Goal: Task Accomplishment & Management: Use online tool/utility

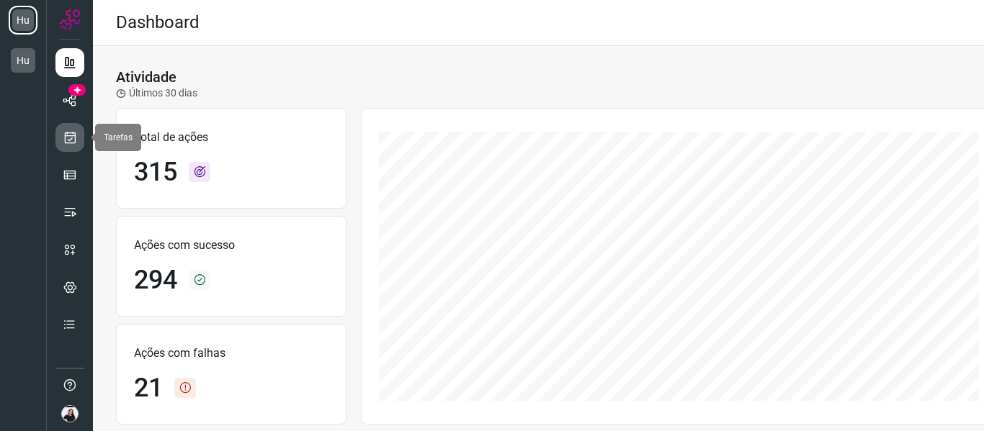
click at [69, 146] on link at bounding box center [69, 137] width 29 height 29
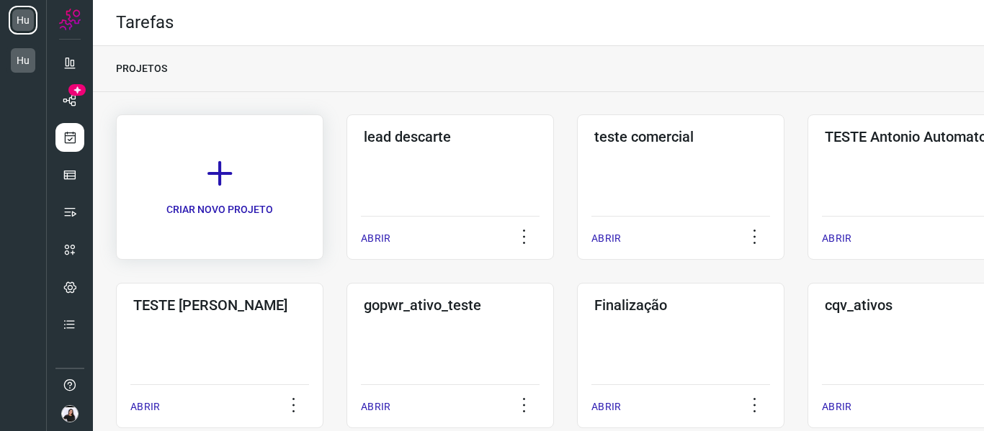
click at [239, 158] on link "CRIAR NOVO PROJETO" at bounding box center [219, 188] width 207 height 146
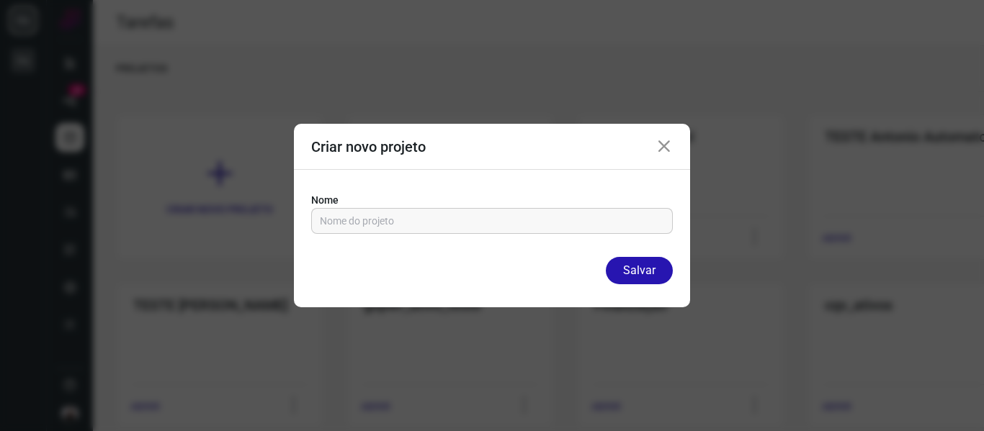
click at [673, 148] on div "Criar novo projeto" at bounding box center [492, 147] width 396 height 46
click at [657, 148] on icon at bounding box center [663, 146] width 17 height 17
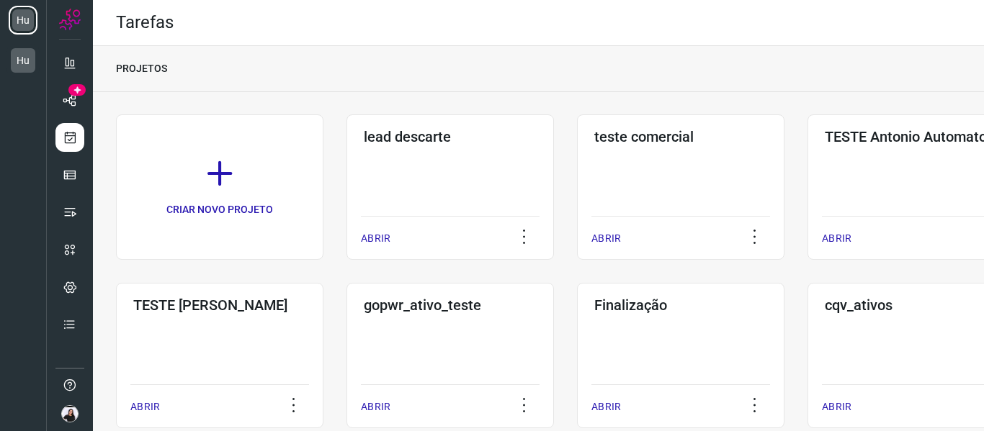
click at [807, 148] on div "teste comercial ABRIR" at bounding box center [910, 188] width 207 height 146
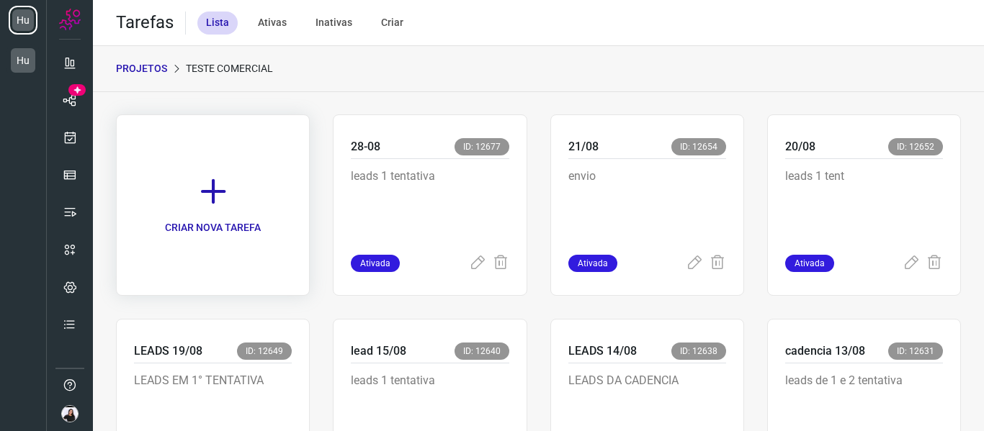
click at [174, 187] on link "CRIAR NOVA TAREFA" at bounding box center [213, 206] width 194 height 182
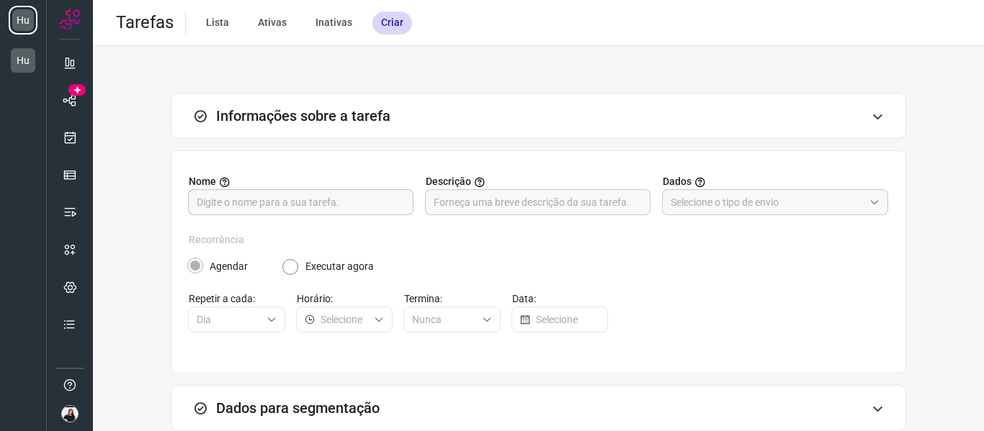
click at [353, 204] on input "text" at bounding box center [301, 202] width 208 height 24
type input "29-08"
click at [480, 197] on input "text" at bounding box center [538, 202] width 208 height 24
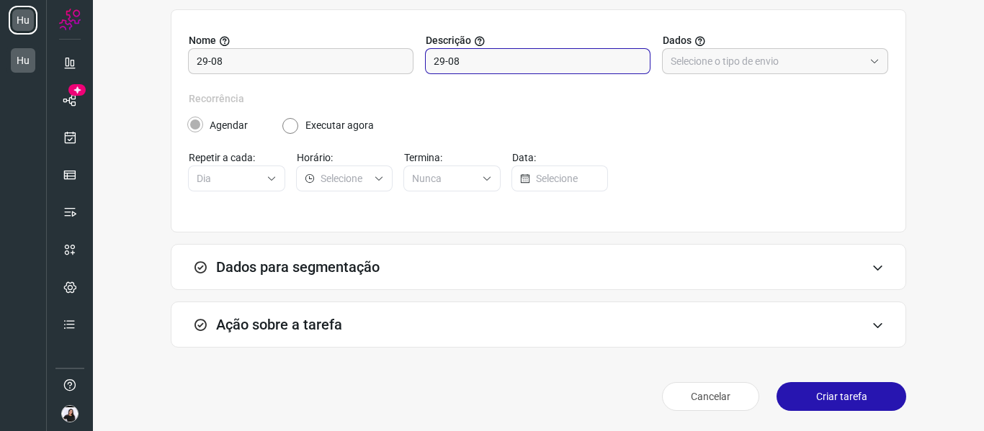
type input "29-08"
click at [413, 332] on div "Ação sobre a tarefa" at bounding box center [538, 325] width 735 height 46
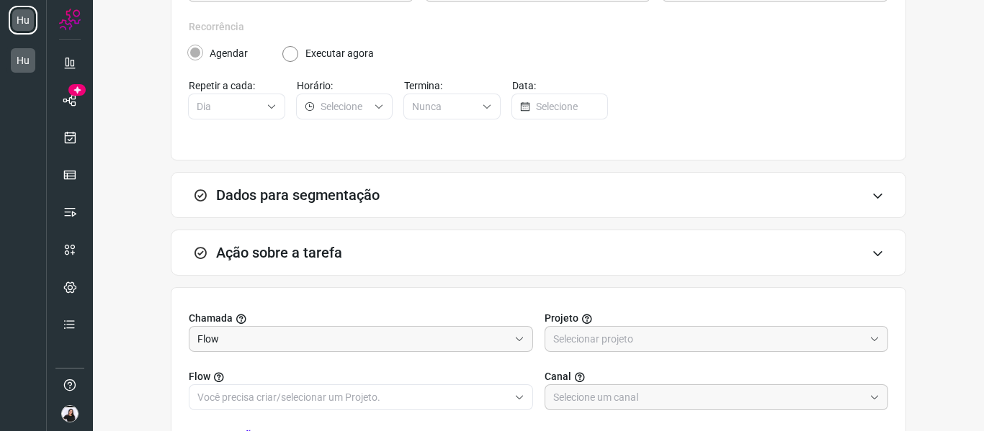
scroll to position [357, 0]
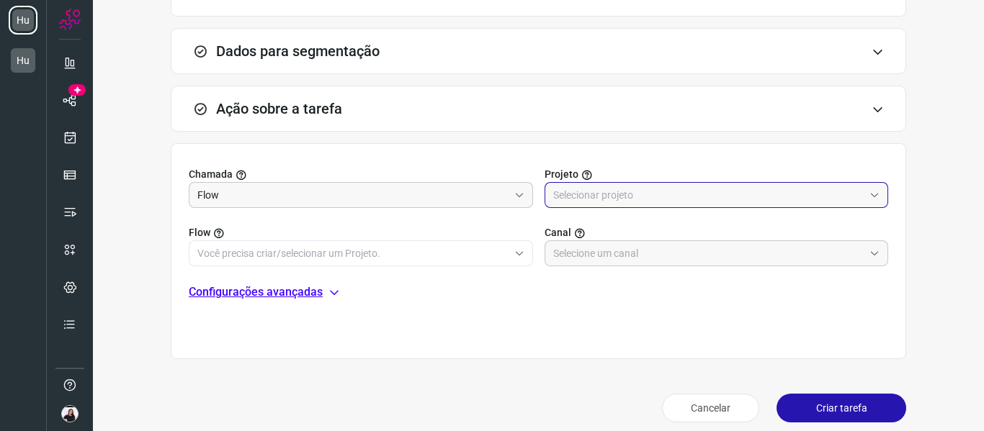
click at [638, 198] on input "text" at bounding box center [708, 195] width 311 height 24
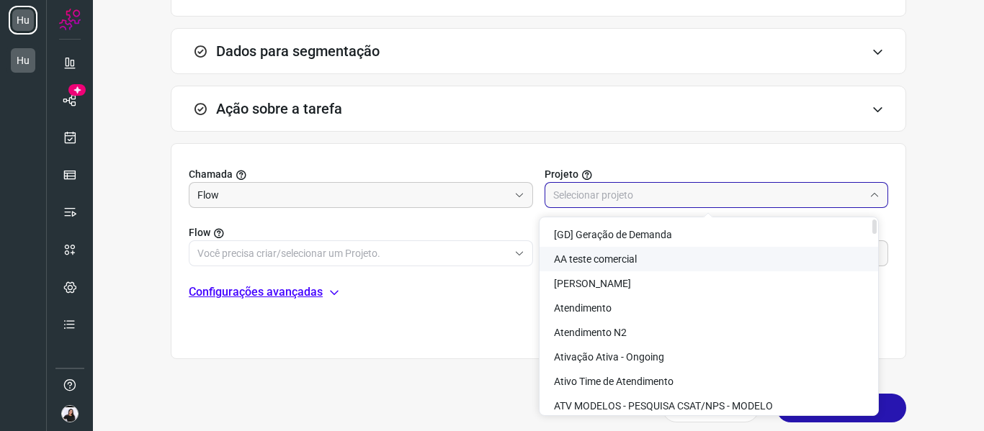
click at [614, 268] on li "AA teste comercial" at bounding box center [709, 259] width 339 height 24
type input "AA teste comercial"
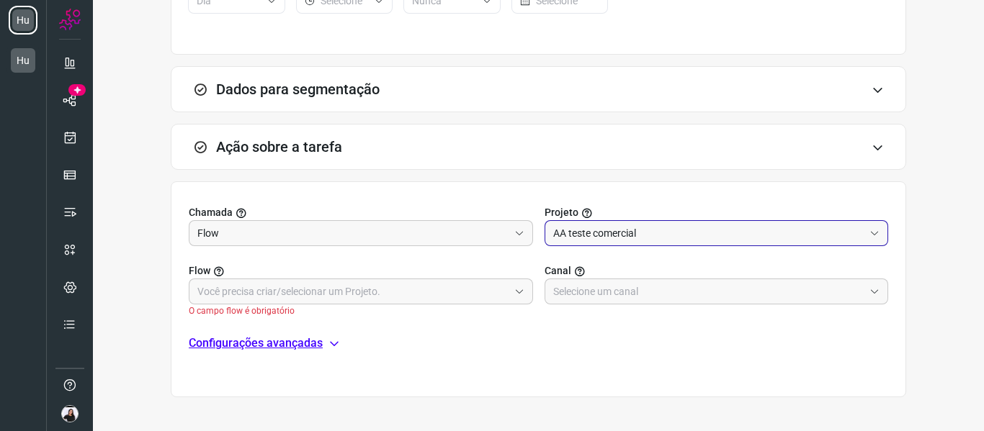
scroll to position [369, 0]
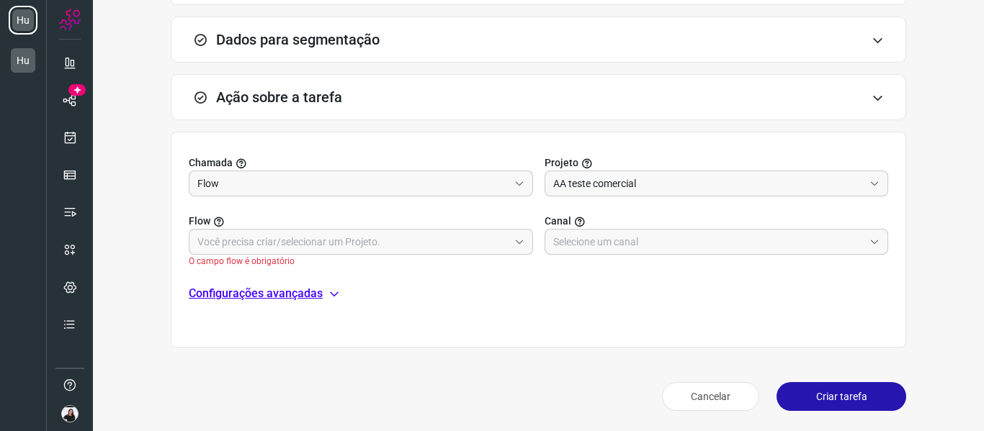
click at [421, 259] on span "O campo flow é obrigatório" at bounding box center [361, 261] width 344 height 13
click at [419, 251] on input "text" at bounding box center [352, 242] width 311 height 24
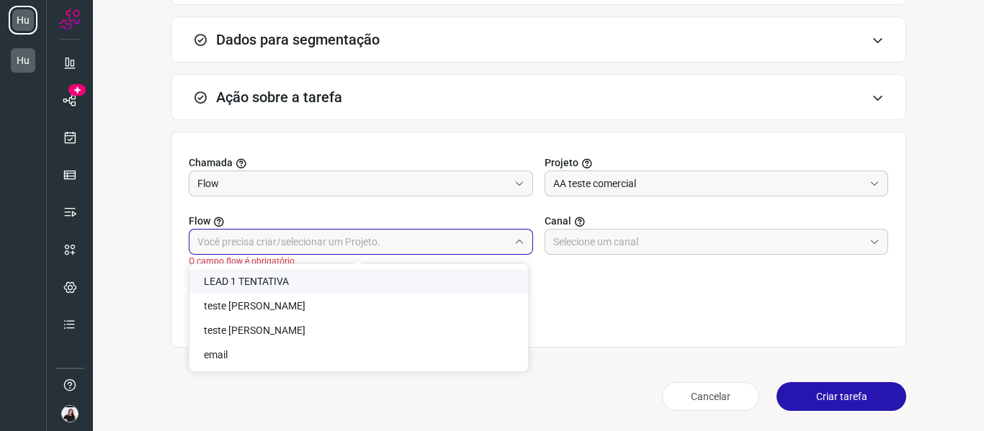
click at [305, 274] on li "LEAD 1 TENTATIVA" at bounding box center [358, 281] width 339 height 24
type input "LEAD 1 TENTATIVA"
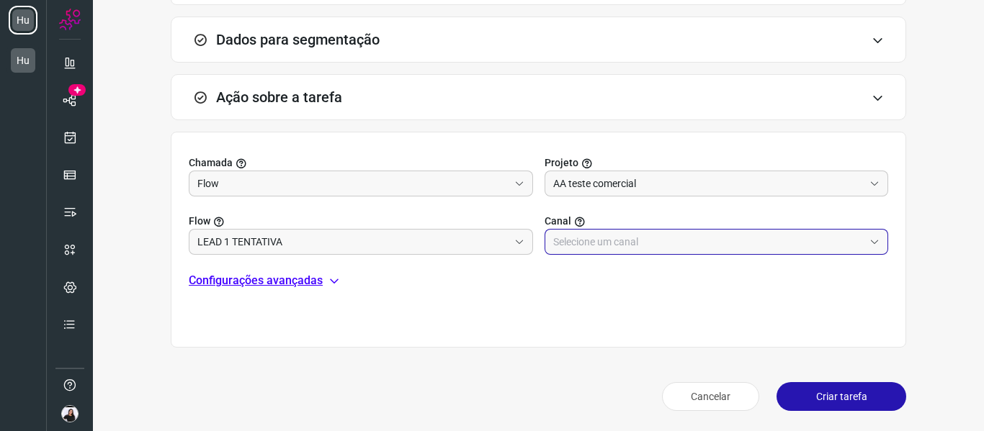
click at [662, 251] on input "text" at bounding box center [708, 242] width 311 height 24
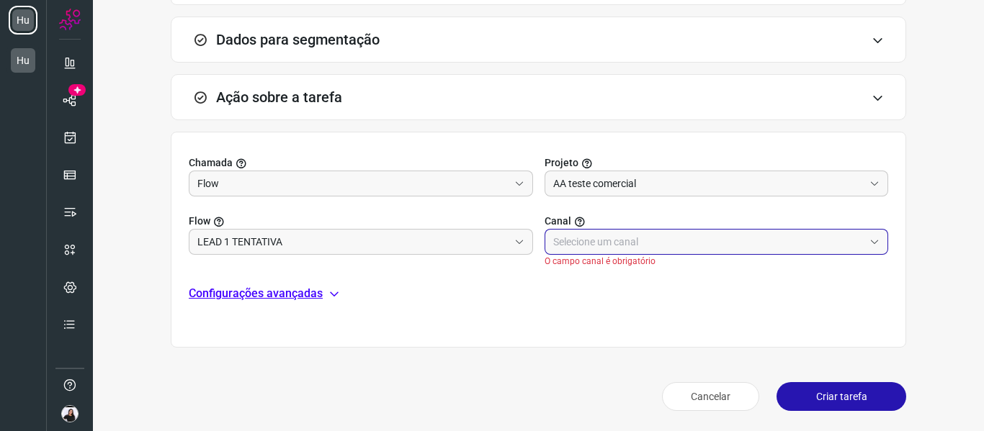
click at [644, 243] on input "text" at bounding box center [708, 242] width 311 height 24
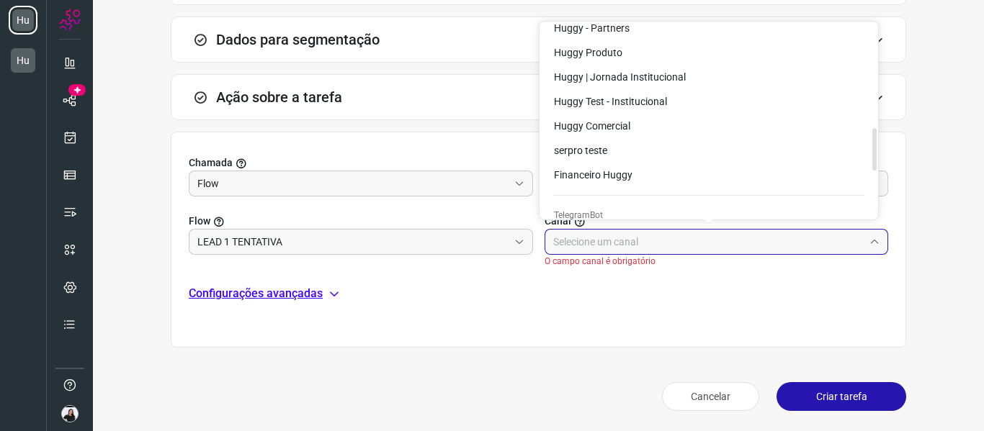
scroll to position [504, 0]
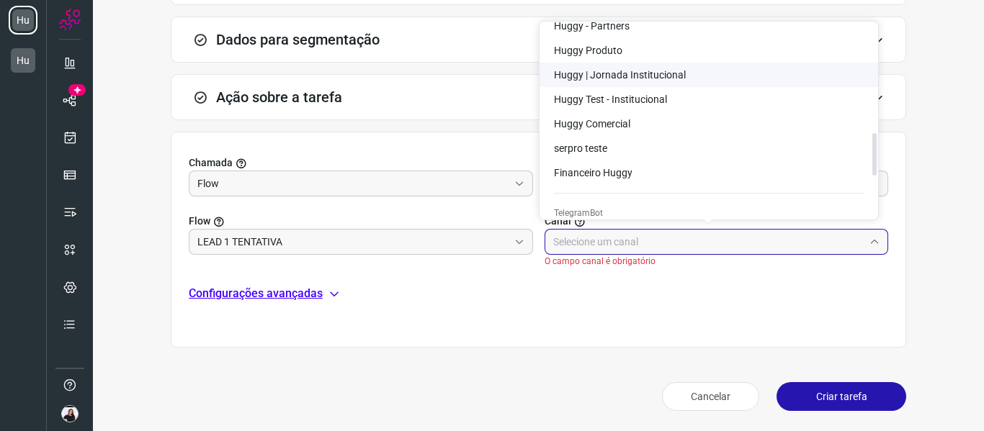
click at [654, 64] on li "Huggy | Jornada Institucional" at bounding box center [709, 75] width 339 height 24
type input "Huggy | Jornada Institucional"
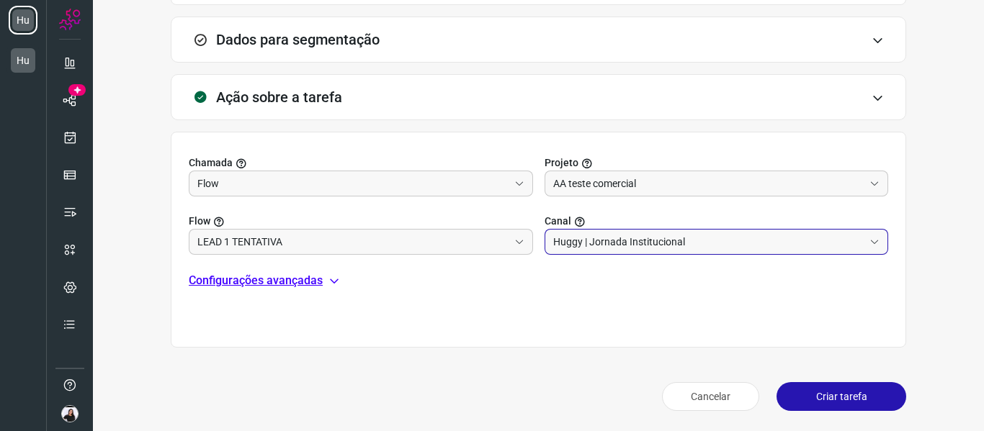
click at [640, 240] on input "Huggy | Jornada Institucional" at bounding box center [708, 242] width 311 height 24
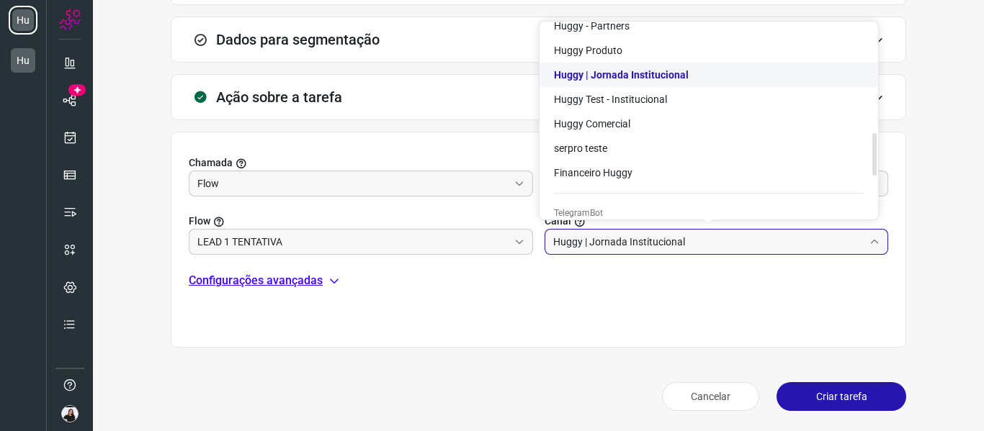
click at [664, 79] on span "Huggy | Jornada Institucional" at bounding box center [621, 75] width 135 height 12
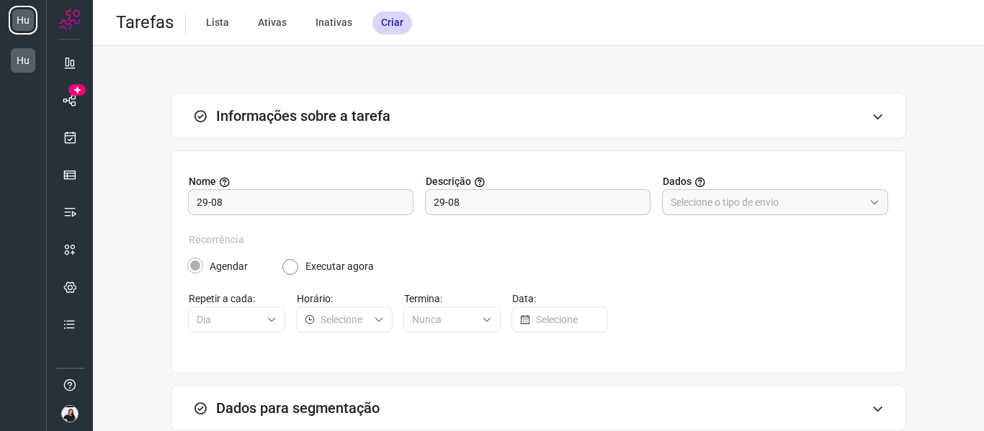
scroll to position [369, 0]
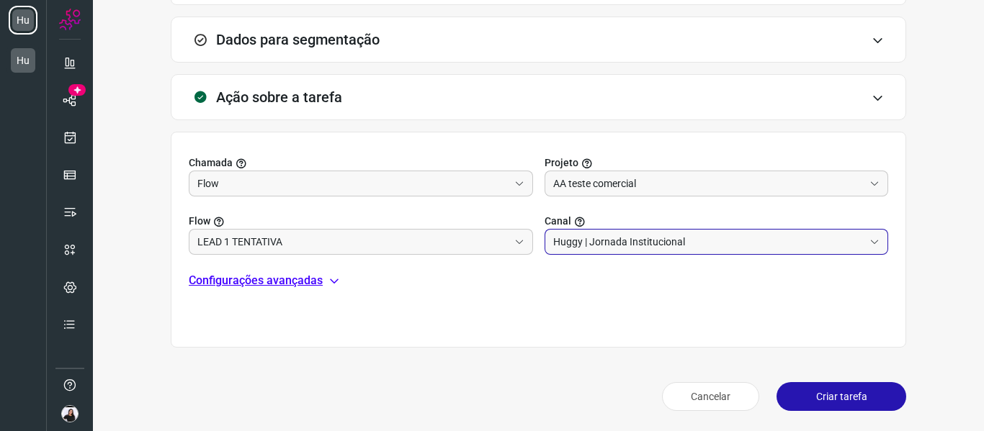
click at [851, 400] on button "Criar tarefa" at bounding box center [841, 396] width 130 height 29
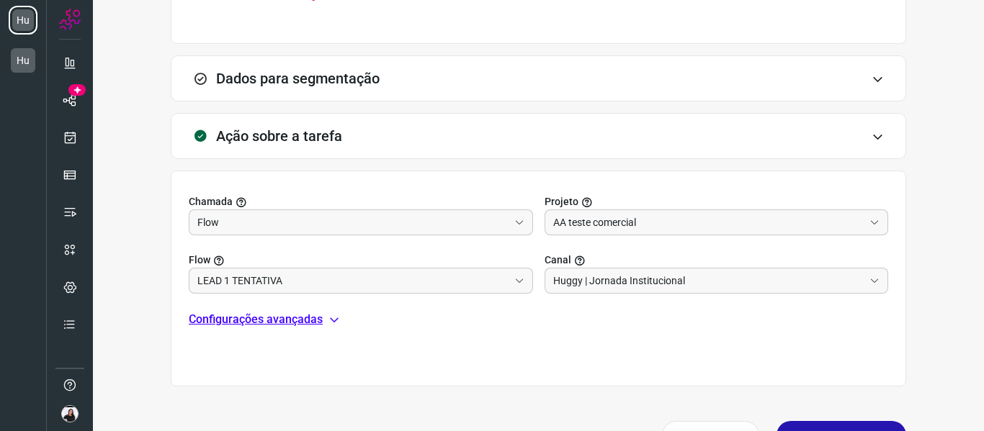
scroll to position [408, 0]
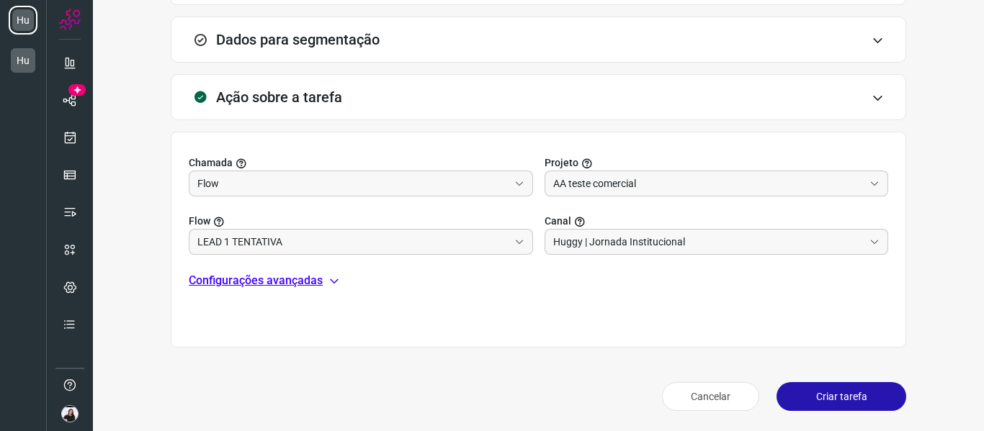
click at [846, 383] on button "Criar tarefa" at bounding box center [841, 396] width 130 height 29
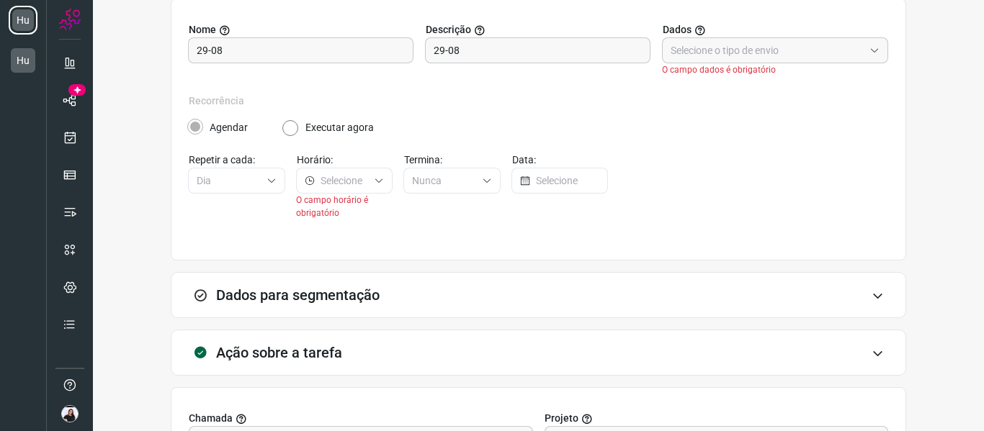
scroll to position [120, 0]
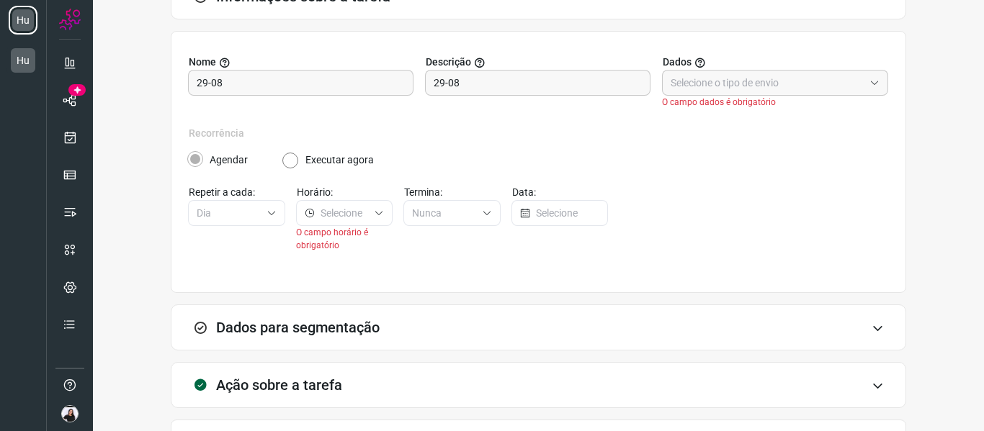
click at [746, 97] on span "O campo dados é obrigatório" at bounding box center [775, 102] width 226 height 13
click at [751, 85] on input "text" at bounding box center [767, 83] width 193 height 24
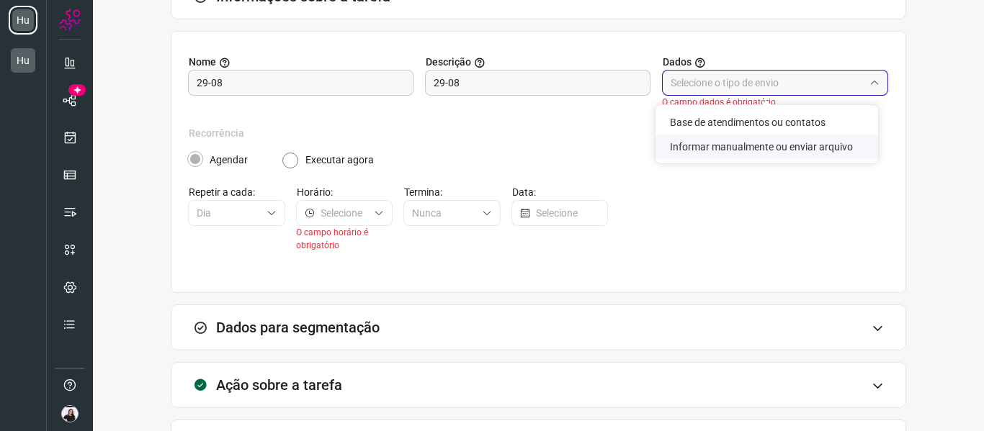
click at [743, 147] on li "Informar manualmente ou enviar arquivo" at bounding box center [766, 147] width 223 height 24
type input "Informar manualmente ou enviar arquivo"
radio input "false"
radio input "true"
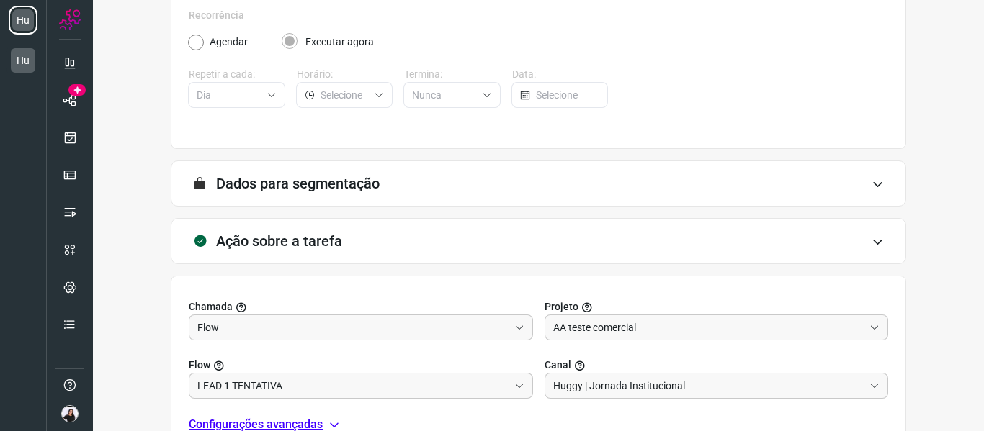
scroll to position [369, 0]
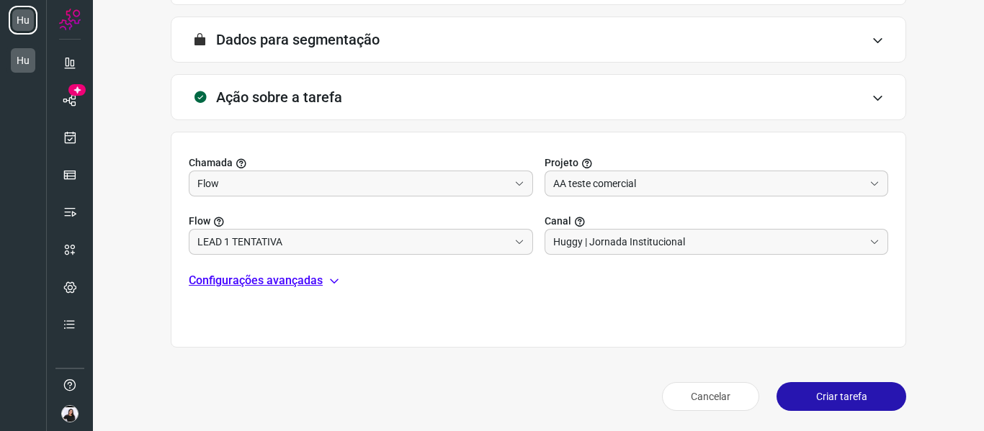
click at [785, 398] on button "Criar tarefa" at bounding box center [841, 396] width 130 height 29
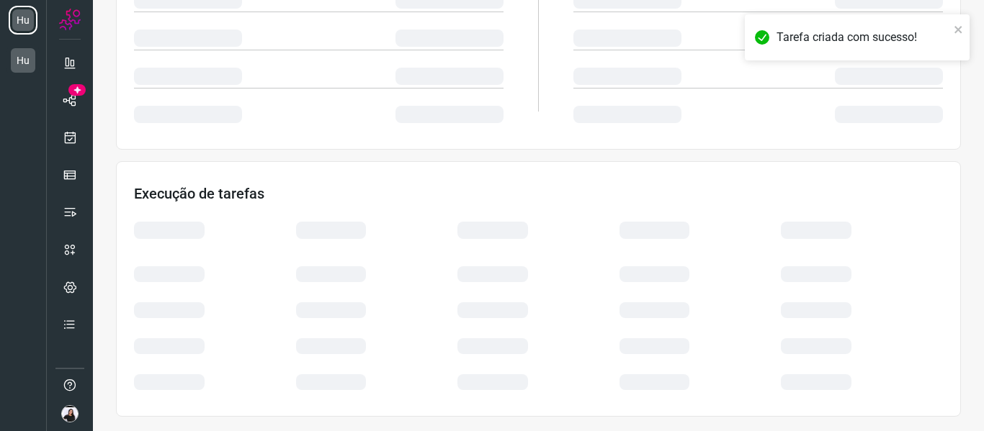
scroll to position [313, 0]
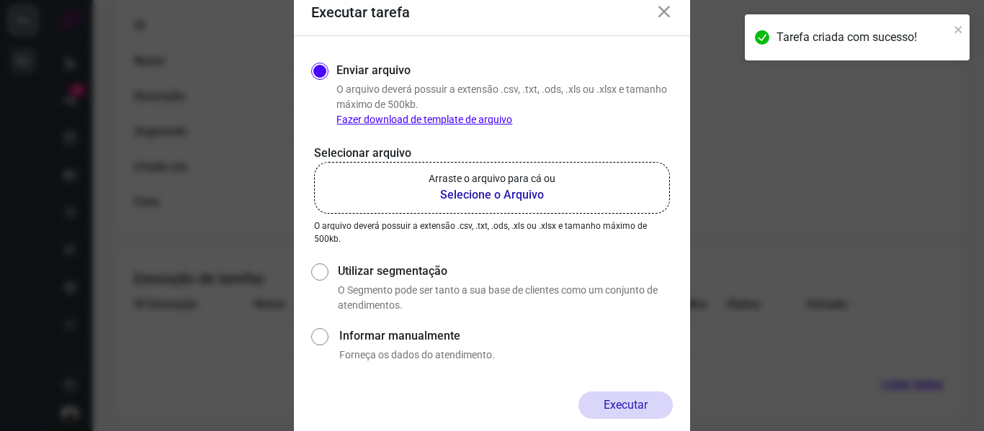
click at [543, 191] on b "Selecione o Arquivo" at bounding box center [492, 195] width 127 height 17
click at [0, 0] on input "Arraste o arquivo para cá ou Selecione o Arquivo" at bounding box center [0, 0] width 0 height 0
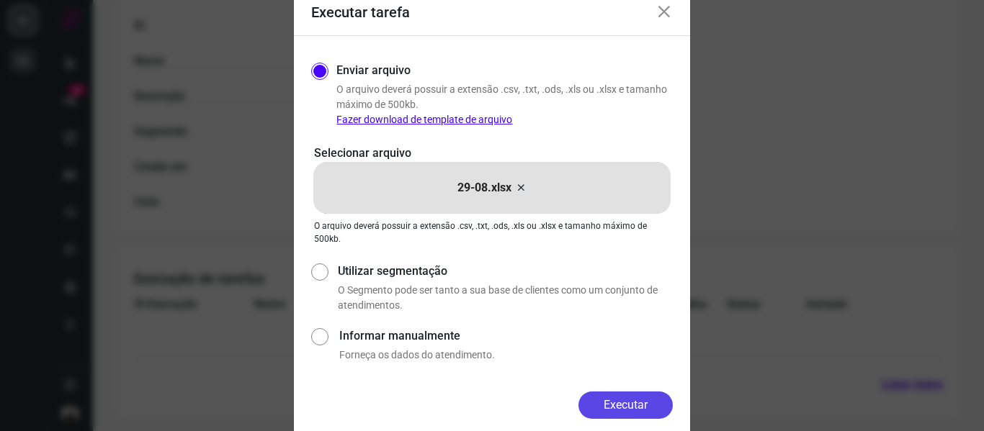
click at [606, 393] on button "Executar" at bounding box center [625, 405] width 94 height 27
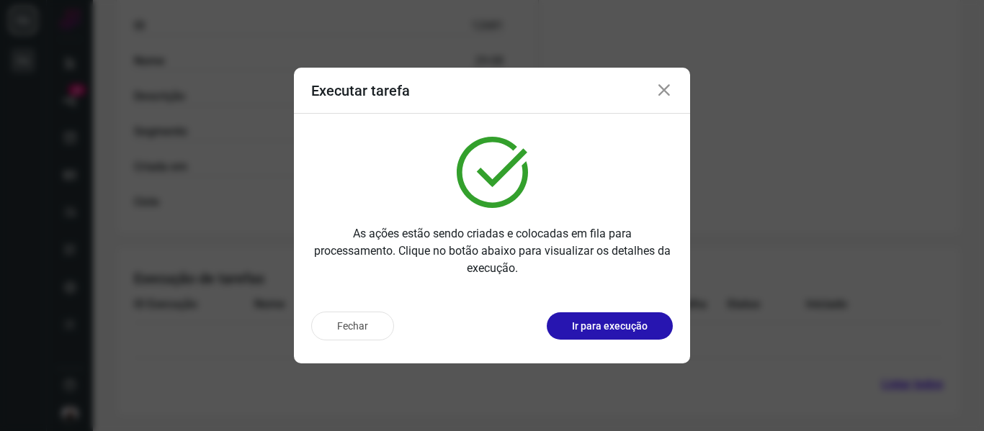
click at [576, 341] on div "Fechar Ir para execução" at bounding box center [492, 331] width 396 height 63
click at [575, 335] on button "Ir para execução" at bounding box center [610, 326] width 126 height 27
